Goal: Find specific page/section: Find specific page/section

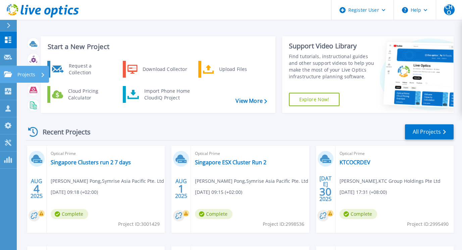
click at [9, 71] on icon at bounding box center [8, 74] width 8 height 6
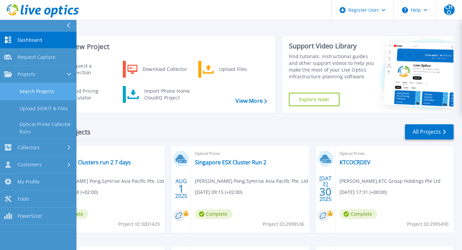
click at [45, 92] on link "Search Projects" at bounding box center [38, 91] width 77 height 17
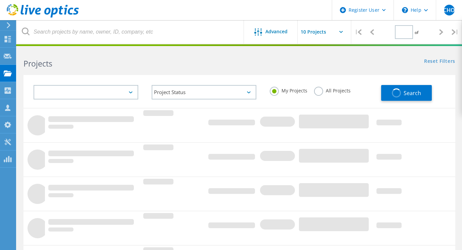
type input "1"
